Goal: Task Accomplishment & Management: Use online tool/utility

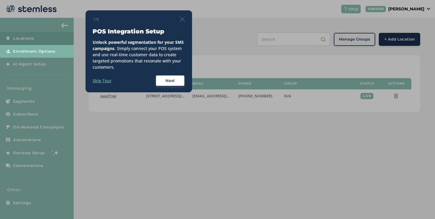
click at [184, 21] on img at bounding box center [181, 19] width 5 height 5
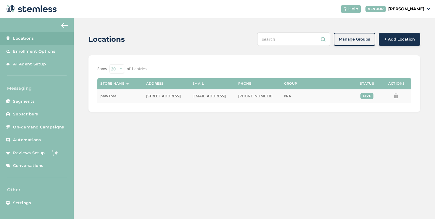
click at [113, 95] on span "pawTree" at bounding box center [108, 95] width 16 height 5
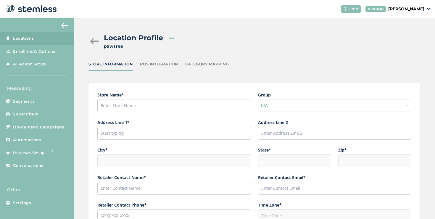
type input "[PHONE_NUMBER]"
type input "pawTree"
type input "[STREET_ADDRESS][PERSON_NAME]"
type input "Suite 150"
type input "Southlake"
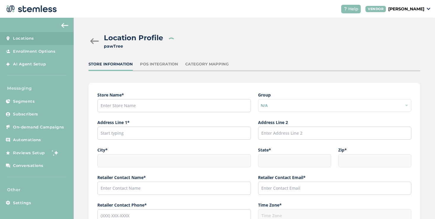
type input "[GEOGRAPHIC_DATA]"
type input "76092"
type input "Support"
type input "[EMAIL_ADDRESS][DOMAIN_NAME]"
type input "[PHONE_NUMBER]"
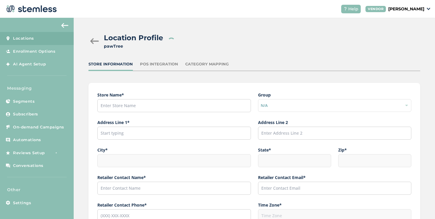
type input "America/[GEOGRAPHIC_DATA]"
type input "pawTree Support"
type input "[URL][DOMAIN_NAME]"
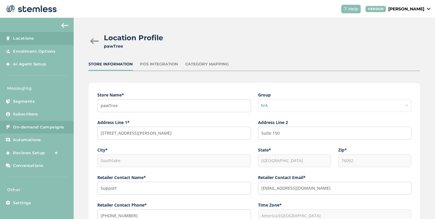
click at [39, 123] on link "On-demand Campaigns" at bounding box center [37, 127] width 74 height 13
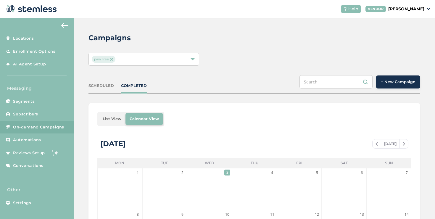
click at [109, 87] on div "SCHEDULED" at bounding box center [100, 86] width 25 height 6
click at [116, 119] on li "List View" at bounding box center [111, 119] width 27 height 12
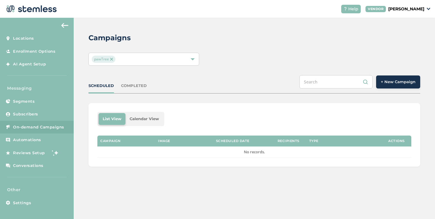
click at [387, 83] on span "+ New Campaign" at bounding box center [397, 82] width 35 height 6
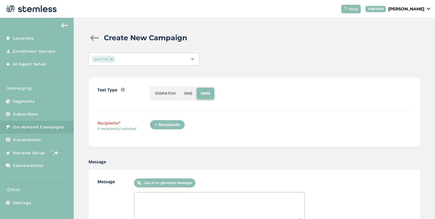
click at [173, 126] on div "+ Recipients" at bounding box center [167, 125] width 35 height 10
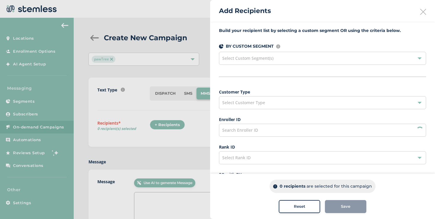
click at [252, 96] on div "Select Customer Type" at bounding box center [322, 102] width 207 height 13
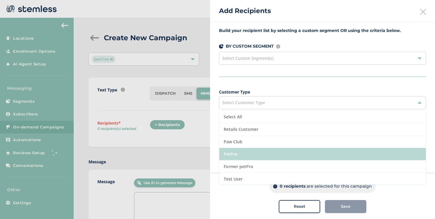
click at [245, 152] on li "PetPro" at bounding box center [322, 154] width 206 height 12
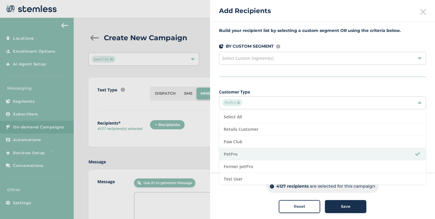
click at [216, 127] on div "Build your recipient list by selecting a custom segment OR using the criteria b…" at bounding box center [322, 168] width 225 height 293
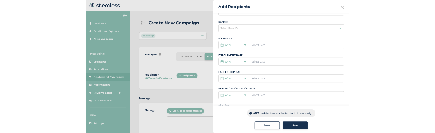
scroll to position [120, 0]
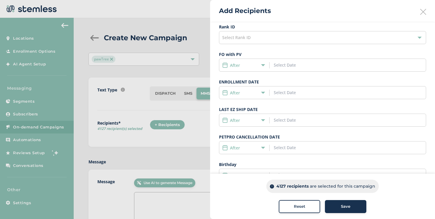
click at [263, 91] on icon at bounding box center [263, 92] width 4 height 4
click at [244, 138] on span "Date Range" at bounding box center [236, 136] width 23 height 6
click at [281, 94] on input at bounding box center [300, 92] width 54 height 6
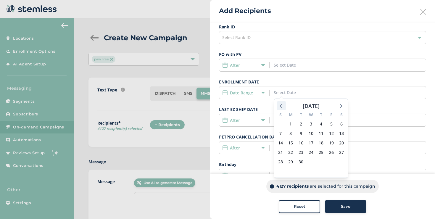
click at [282, 107] on icon at bounding box center [281, 106] width 8 height 8
click at [333, 125] on span "1" at bounding box center [331, 124] width 8 height 8
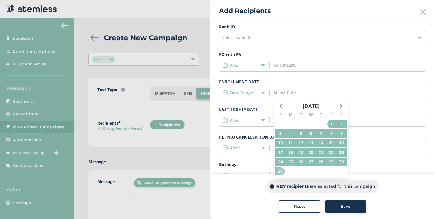
click at [281, 172] on span "31" at bounding box center [280, 171] width 8 height 8
type input "[DATE] - [DATE]"
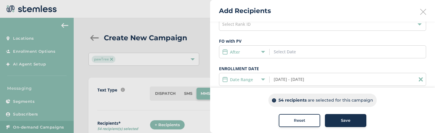
scroll to position [159, 0]
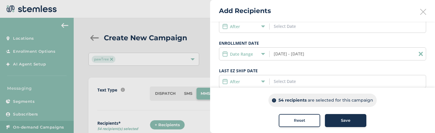
click at [325, 53] on div "Date Range [DATE] - [DATE]" at bounding box center [322, 53] width 207 height 13
click at [309, 51] on input "[DATE] - [DATE]" at bounding box center [300, 54] width 54 height 6
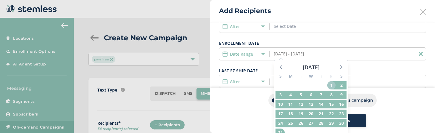
click at [330, 87] on span "1" at bounding box center [331, 85] width 8 height 8
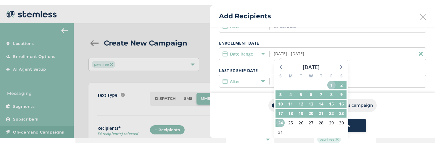
scroll to position [164, 0]
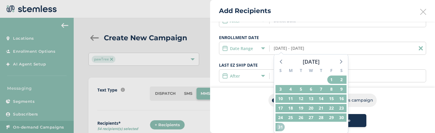
click at [282, 125] on span "31" at bounding box center [280, 127] width 8 height 8
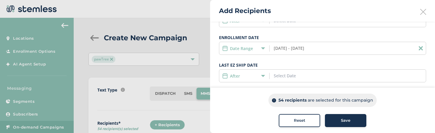
click at [418, 49] on icon at bounding box center [420, 48] width 4 height 4
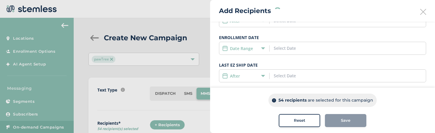
click at [259, 48] on div "Date Range" at bounding box center [242, 48] width 41 height 6
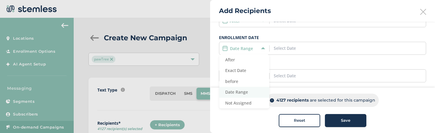
click at [238, 93] on span "Date Range" at bounding box center [236, 92] width 23 height 6
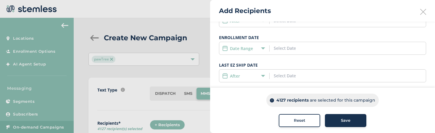
click at [284, 50] on input at bounding box center [300, 48] width 54 height 6
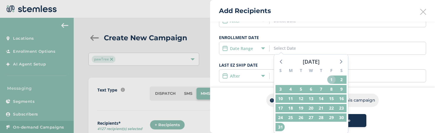
click at [329, 81] on span "1" at bounding box center [331, 79] width 8 height 8
click at [280, 124] on span "31" at bounding box center [280, 127] width 8 height 8
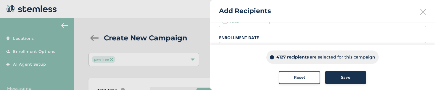
click at [291, 77] on div "Reset" at bounding box center [299, 77] width 32 height 6
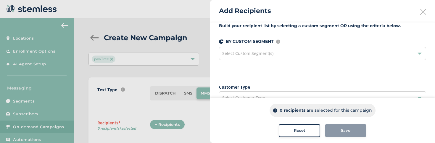
scroll to position [10, 0]
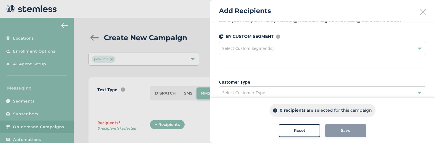
click at [271, 48] on span "Select Custom Segment(s)" at bounding box center [247, 49] width 51 height 6
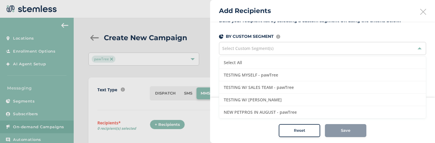
click at [271, 48] on span "Select Custom Segment(s)" at bounding box center [247, 49] width 51 height 6
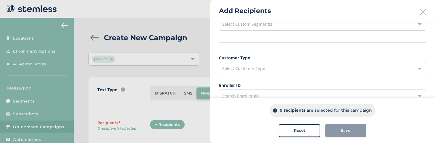
scroll to position [43, 0]
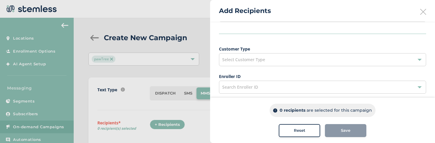
click at [265, 59] on div "Select Customer Type" at bounding box center [322, 59] width 207 height 13
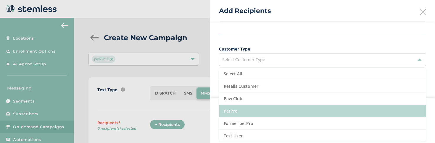
click at [242, 105] on li "PetPro" at bounding box center [322, 111] width 206 height 12
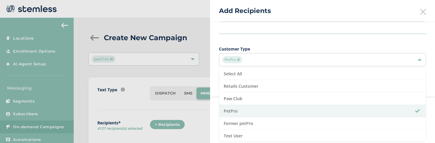
click at [214, 59] on div "Build your recipient list by selecting a custom segment OR using the criteria b…" at bounding box center [322, 125] width 225 height 293
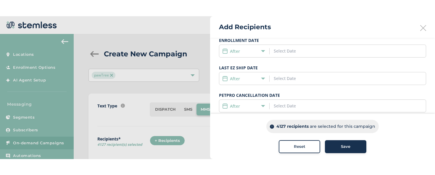
scroll to position [172, 0]
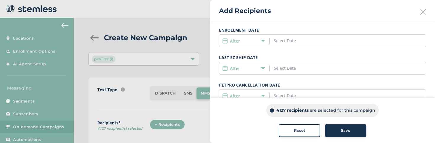
click at [262, 42] on icon at bounding box center [263, 41] width 4 height 4
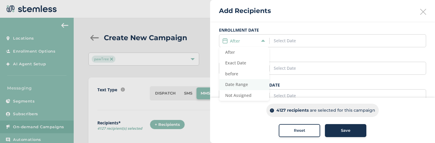
click at [248, 83] on li "Date Range" at bounding box center [244, 84] width 50 height 11
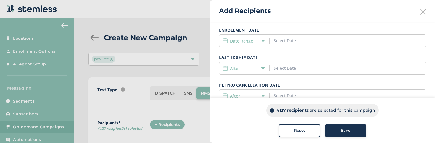
click at [287, 40] on input at bounding box center [300, 41] width 54 height 6
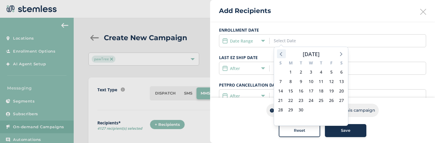
click at [283, 56] on icon at bounding box center [281, 54] width 8 height 8
click at [328, 72] on span "1" at bounding box center [331, 72] width 8 height 8
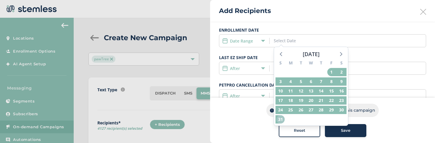
click at [279, 117] on span "31" at bounding box center [280, 119] width 8 height 8
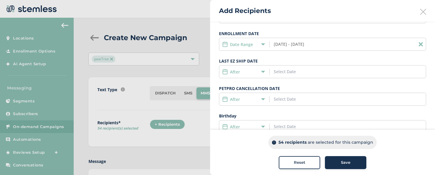
scroll to position [163, 0]
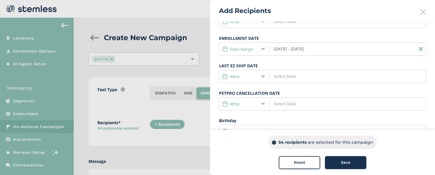
click at [319, 49] on input "[DATE] - [DATE]" at bounding box center [300, 49] width 54 height 6
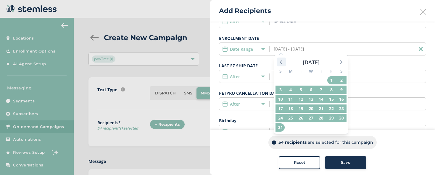
click at [282, 64] on icon at bounding box center [281, 62] width 8 height 8
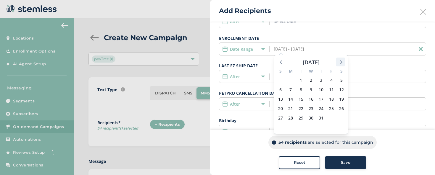
click at [338, 66] on div at bounding box center [340, 62] width 9 height 9
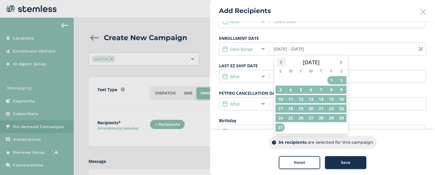
click at [280, 63] on icon at bounding box center [280, 62] width 2 height 4
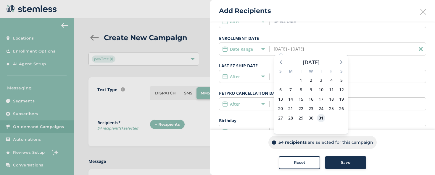
click at [322, 116] on span "31" at bounding box center [321, 118] width 8 height 8
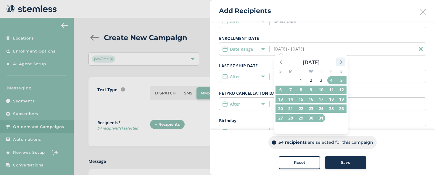
click at [341, 63] on icon at bounding box center [341, 62] width 2 height 4
click at [278, 127] on span "31" at bounding box center [280, 128] width 8 height 8
type input "[DATE] - [DATE]"
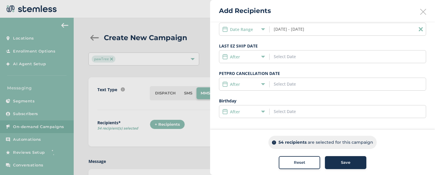
scroll to position [184, 0]
click at [318, 30] on input "[DATE] - [DATE]" at bounding box center [300, 29] width 54 height 6
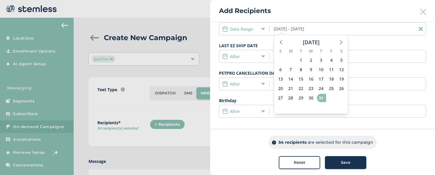
click at [306, 160] on button "Reset" at bounding box center [298, 162] width 41 height 13
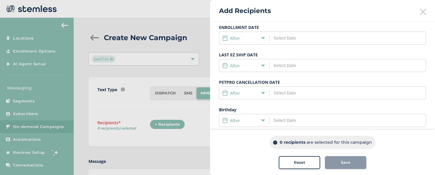
scroll to position [147, 0]
click at [263, 65] on icon at bounding box center [263, 65] width 4 height 4
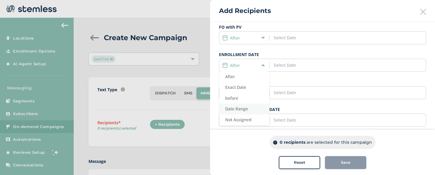
click at [245, 110] on span "Date Range" at bounding box center [236, 109] width 23 height 6
click at [277, 65] on input at bounding box center [300, 65] width 54 height 6
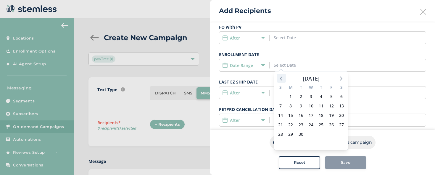
click at [281, 82] on icon at bounding box center [281, 79] width 8 height 8
click at [333, 97] on span "1" at bounding box center [331, 97] width 8 height 8
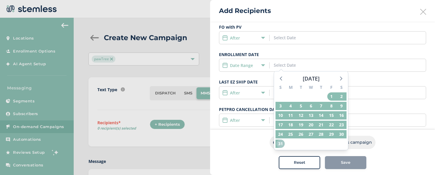
click at [280, 142] on span "31" at bounding box center [280, 144] width 8 height 8
type input "[DATE] - [DATE]"
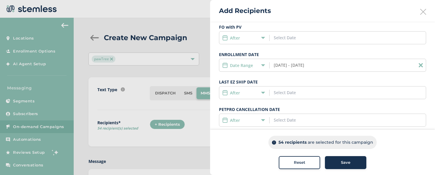
click at [310, 163] on div "Reset" at bounding box center [299, 163] width 32 height 6
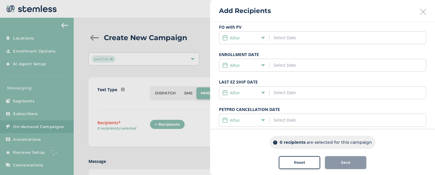
click at [252, 41] on div "After" at bounding box center [322, 37] width 207 height 13
click at [252, 40] on div "After" at bounding box center [242, 38] width 41 height 6
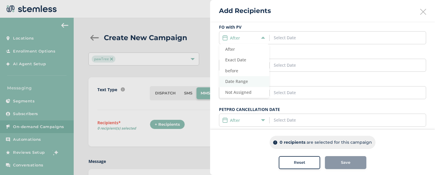
click at [242, 85] on li "Date Range" at bounding box center [244, 81] width 50 height 11
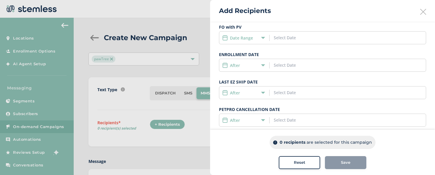
click at [276, 39] on input at bounding box center [300, 38] width 54 height 6
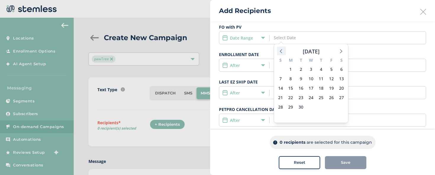
click at [281, 51] on icon at bounding box center [281, 51] width 8 height 8
click at [330, 69] on span "1" at bounding box center [331, 69] width 8 height 8
click at [341, 53] on icon at bounding box center [340, 51] width 8 height 8
click at [291, 69] on span "1" at bounding box center [290, 69] width 8 height 8
type input "[DATE] - [DATE]"
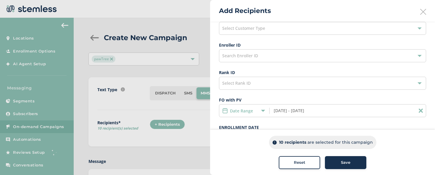
scroll to position [84, 0]
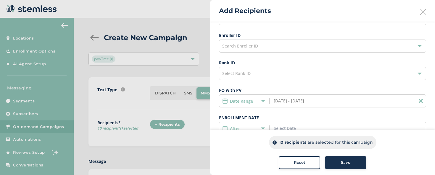
click at [418, 102] on icon at bounding box center [420, 101] width 4 height 4
click at [262, 101] on icon at bounding box center [263, 101] width 4 height 4
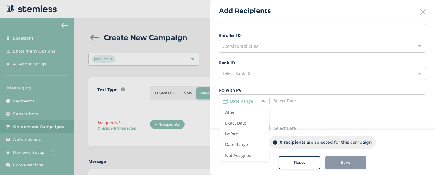
click at [276, 118] on label "ENROLLMENT DATE" at bounding box center [322, 118] width 207 height 6
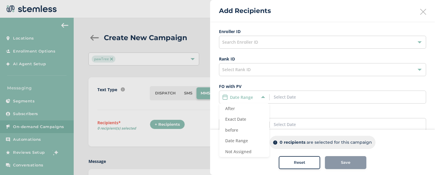
scroll to position [92, 0]
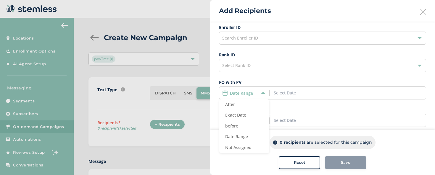
click at [289, 109] on label "ENROLLMENT DATE" at bounding box center [322, 110] width 207 height 6
click at [214, 113] on div "Build your recipient list by selecting a custom segment OR using the criteria b…" at bounding box center [322, 76] width 225 height 293
click at [246, 90] on label "Date Range" at bounding box center [241, 93] width 23 height 6
click at [250, 119] on div "After" at bounding box center [242, 121] width 41 height 6
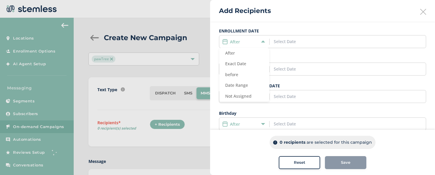
scroll to position [184, 0]
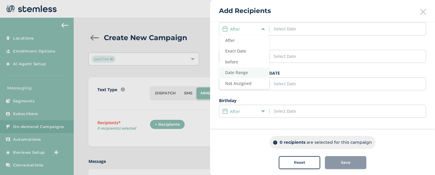
click at [244, 74] on span "Date Range" at bounding box center [236, 73] width 23 height 6
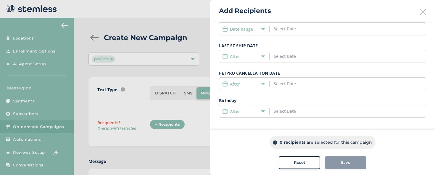
click at [282, 31] on input at bounding box center [300, 29] width 54 height 6
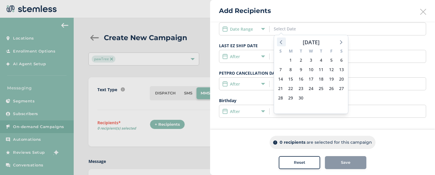
click at [282, 43] on icon at bounding box center [281, 42] width 8 height 8
click at [300, 59] on span "1" at bounding box center [301, 60] width 8 height 8
click at [337, 43] on icon at bounding box center [340, 42] width 8 height 8
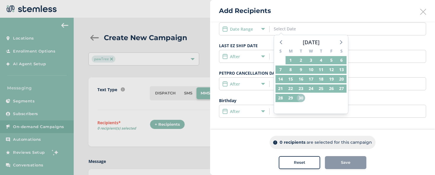
click at [300, 97] on span "30" at bounding box center [301, 98] width 8 height 8
type input "[DATE] - [DATE]"
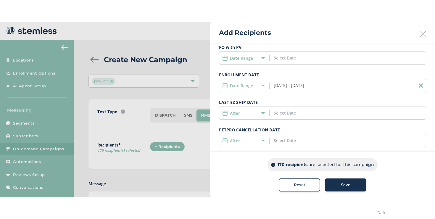
scroll to position [147, 0]
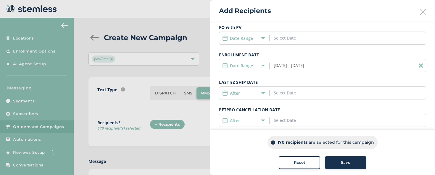
click at [420, 12] on icon at bounding box center [423, 12] width 6 height 6
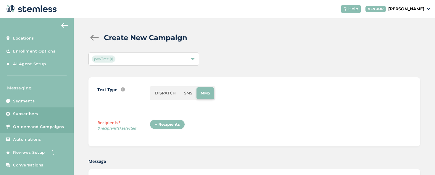
click at [38, 115] on link "Subscribers" at bounding box center [37, 114] width 74 height 13
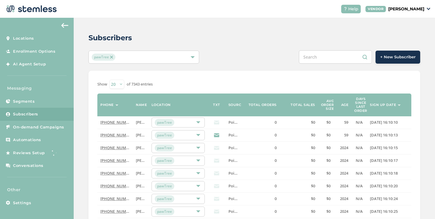
click at [387, 106] on label "Sign up date" at bounding box center [383, 105] width 26 height 4
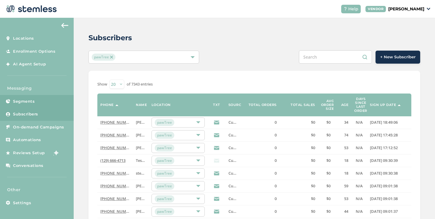
click at [21, 107] on link "Segments" at bounding box center [37, 101] width 74 height 13
click at [21, 106] on link "Segments" at bounding box center [37, 101] width 74 height 13
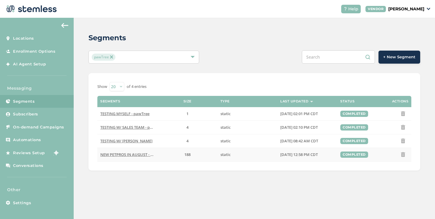
click at [116, 153] on span "NEW PETPROS IN AUGUST - pawTree" at bounding box center [133, 154] width 66 height 5
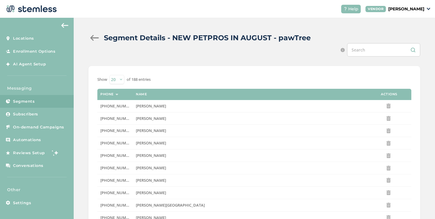
click at [366, 50] on input "text" at bounding box center [383, 49] width 73 height 13
paste input "3129665761"
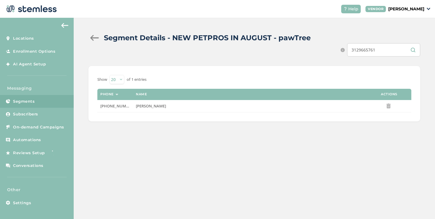
click at [365, 52] on input "3129665761" at bounding box center [383, 49] width 73 height 13
paste input "2073305797"
click at [376, 49] on input "2073305797" at bounding box center [383, 49] width 73 height 13
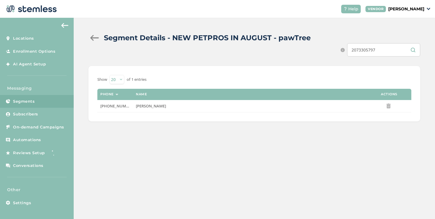
paste input "3199397239"
type input "3199397239"
